Goal: Task Accomplishment & Management: Manage account settings

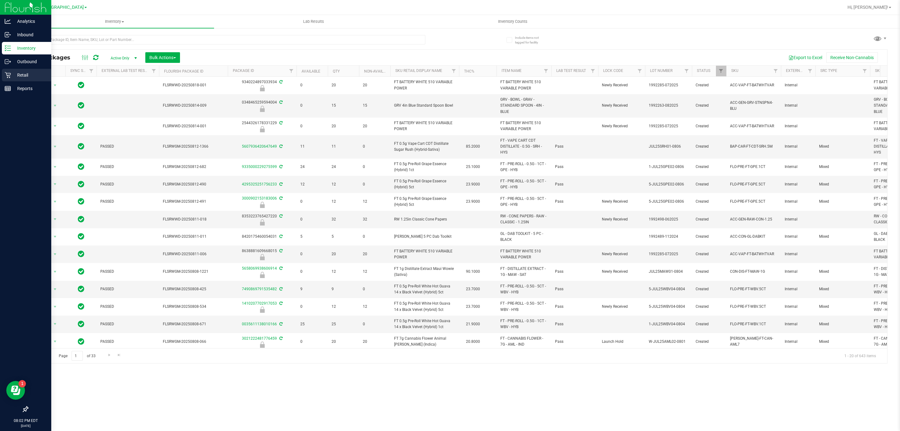
click at [5, 76] on icon at bounding box center [8, 75] width 6 height 6
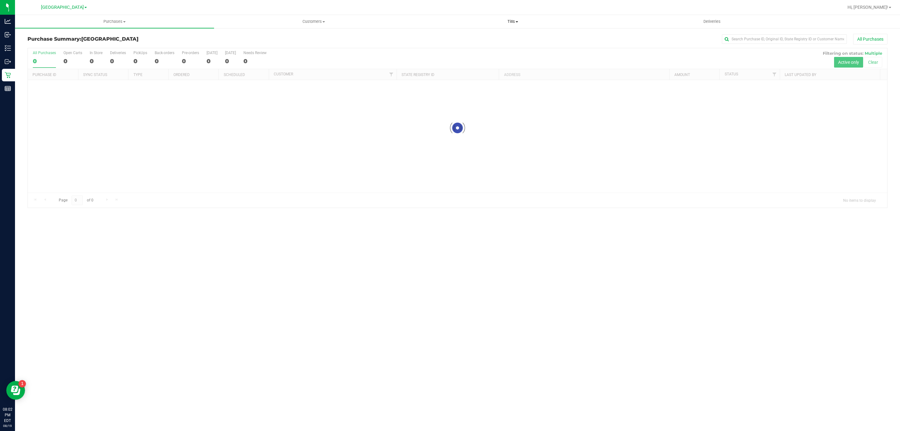
click at [514, 25] on uib-tab-heading "Tills Manage tills Reconcile e-payments" at bounding box center [512, 21] width 198 height 12
click at [514, 26] on uib-tab-heading "Tills Manage tills Reconcile e-payments" at bounding box center [512, 21] width 199 height 13
click at [511, 23] on span "Tills" at bounding box center [512, 22] width 199 height 6
click at [478, 36] on li "Manage tills" at bounding box center [512, 37] width 199 height 7
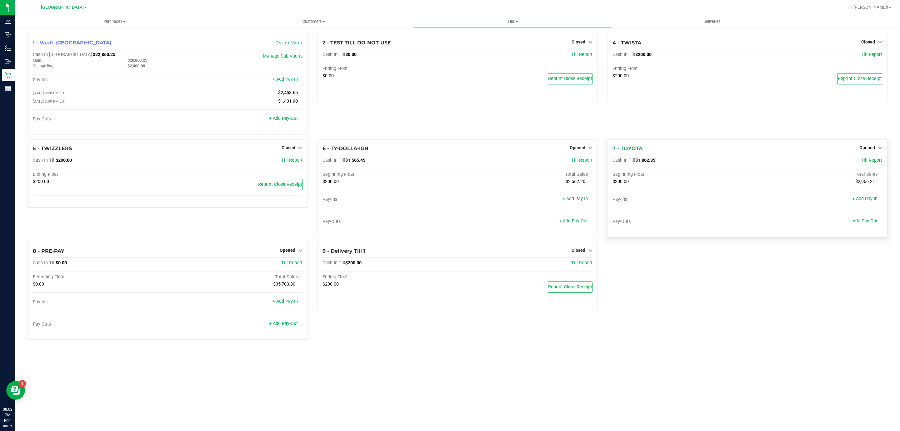
click at [866, 145] on div "7 - TOYOTA Opened Close Till Cash In Till $1,862.35 Till Report Beginning Float…" at bounding box center [747, 187] width 280 height 97
click at [867, 150] on span "Opened" at bounding box center [867, 147] width 16 height 5
click at [864, 164] on div "Close Till" at bounding box center [868, 161] width 46 height 8
click at [863, 161] on link "Close Till" at bounding box center [867, 160] width 17 height 5
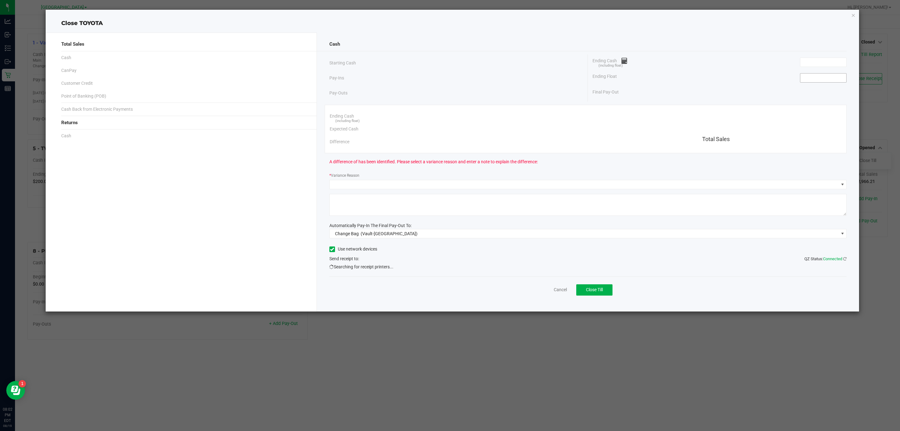
click at [817, 75] on input at bounding box center [823, 77] width 46 height 9
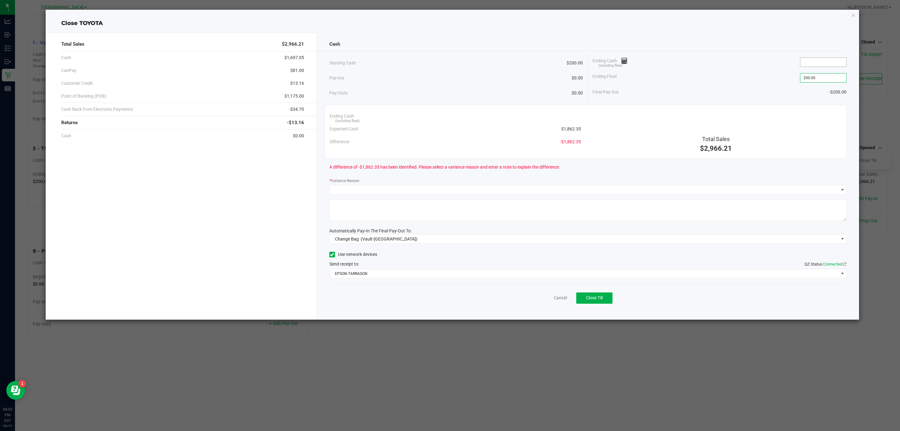
type input "$200.00"
click at [828, 66] on input at bounding box center [823, 62] width 46 height 9
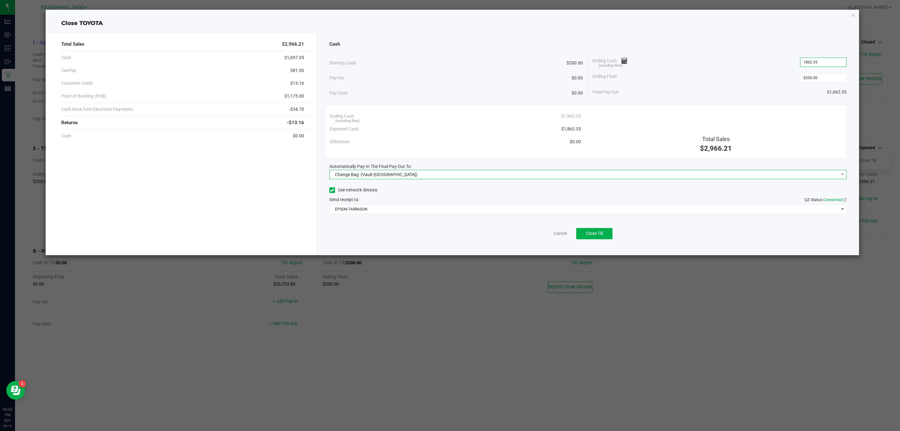
type input "$1,862.35"
click at [628, 176] on span "Change Bag (Vault-[GEOGRAPHIC_DATA])" at bounding box center [584, 174] width 509 height 9
click at [442, 217] on li "Main (Vault-[GEOGRAPHIC_DATA])" at bounding box center [588, 215] width 516 height 12
click at [600, 234] on span "Close Till" at bounding box center [594, 233] width 17 height 5
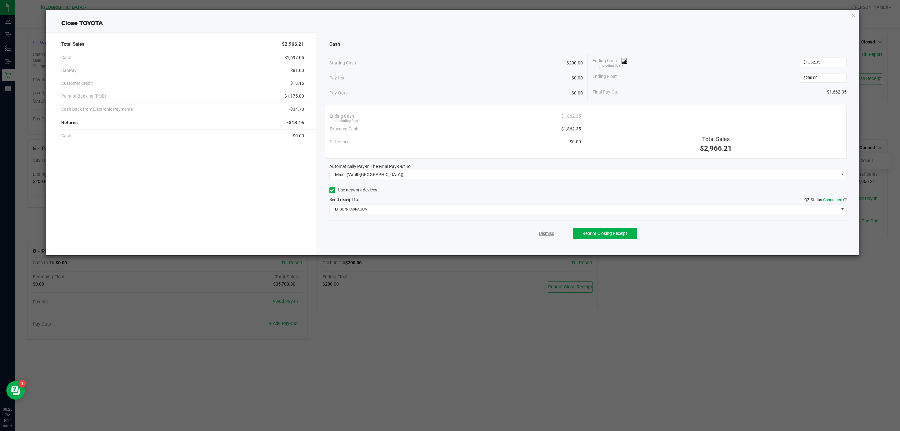
click at [551, 237] on link "Dismiss" at bounding box center [546, 233] width 15 height 7
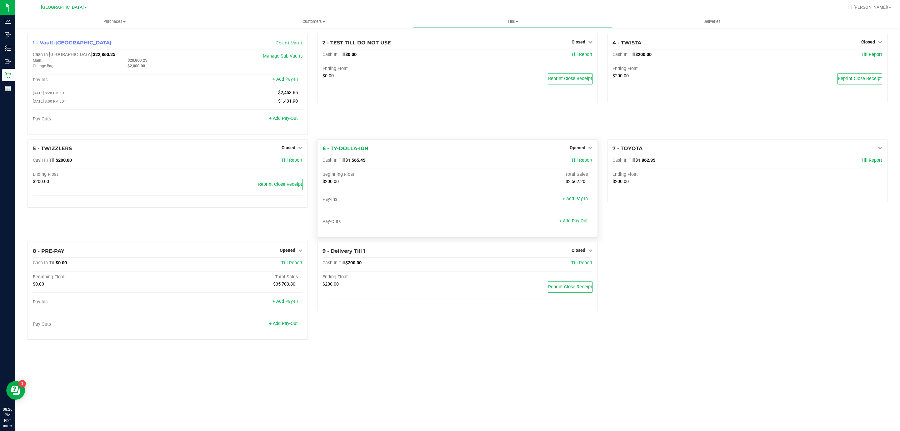
click at [558, 155] on hr at bounding box center [457, 155] width 270 height 0
click at [583, 149] on span "Opened" at bounding box center [578, 147] width 16 height 5
click at [581, 162] on link "Close Till" at bounding box center [578, 160] width 17 height 5
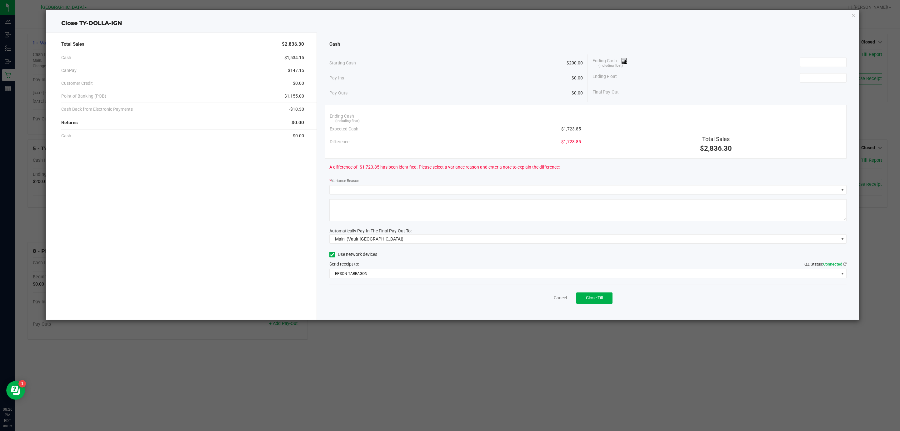
click at [850, 81] on div "Cash Starting Cash $200.00 Pay-Ins $0.00 Pay-Outs $0.00 Ending Cash (including …" at bounding box center [588, 175] width 542 height 287
click at [835, 77] on input at bounding box center [823, 77] width 46 height 9
type input "$200.00"
click at [829, 64] on input at bounding box center [823, 62] width 46 height 9
click at [807, 62] on input at bounding box center [823, 62] width 46 height 9
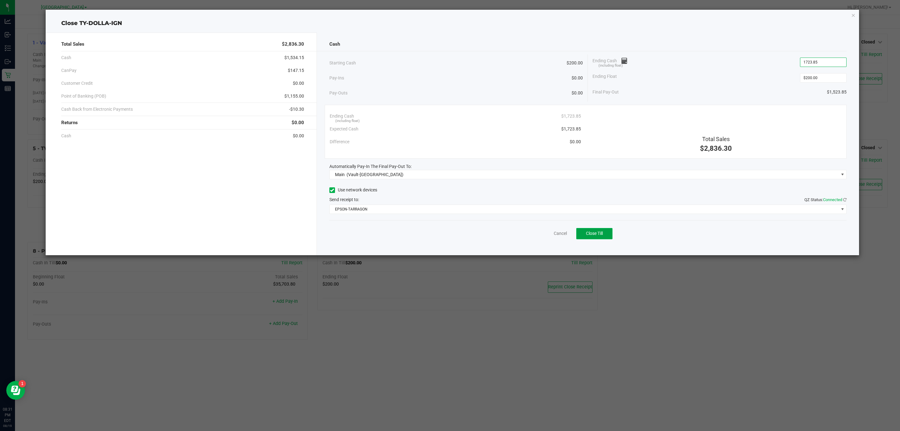
type input "$1,723.85"
click at [606, 231] on button "Close Till" at bounding box center [594, 233] width 36 height 11
click at [541, 233] on link "Dismiss" at bounding box center [546, 233] width 15 height 7
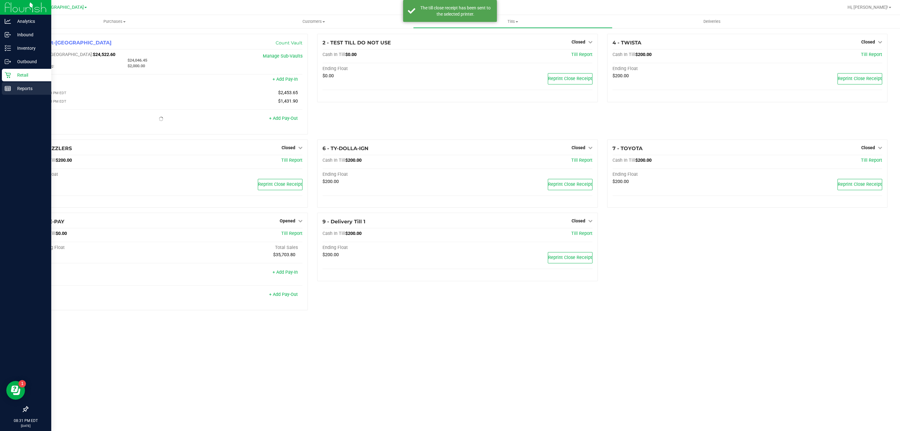
click at [6, 90] on rect at bounding box center [8, 88] width 6 height 4
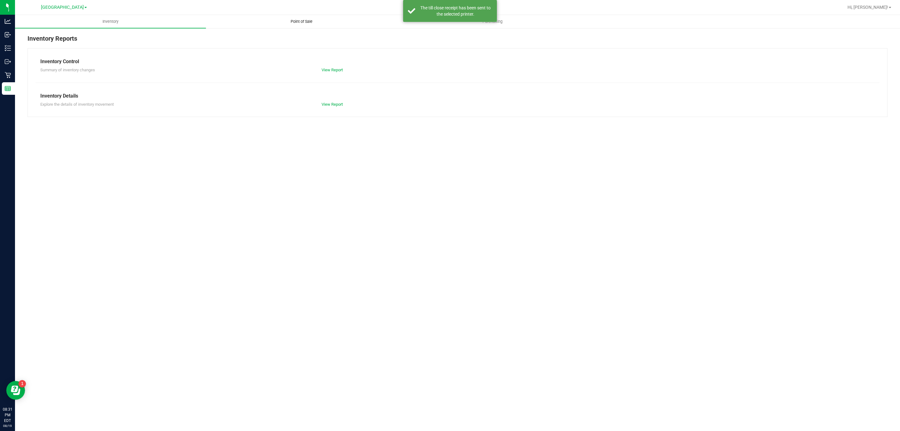
click at [316, 23] on span "Point of Sale" at bounding box center [301, 22] width 39 height 6
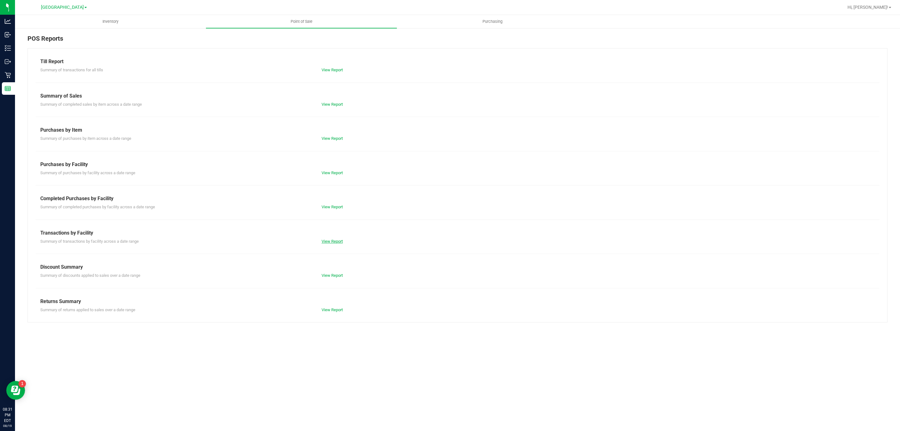
click at [333, 242] on link "View Report" at bounding box center [332, 241] width 21 height 5
